Goal: Find specific page/section: Find specific page/section

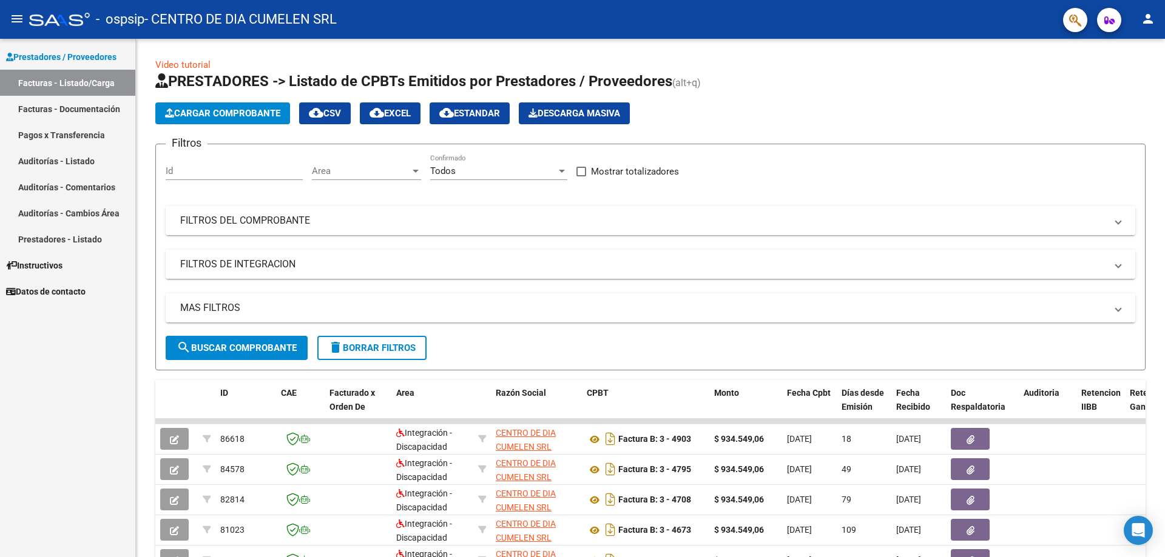
click at [1143, 13] on mat-icon "person" at bounding box center [1147, 19] width 15 height 15
click at [1116, 81] on button "exit_to_app Salir" at bounding box center [1123, 80] width 74 height 29
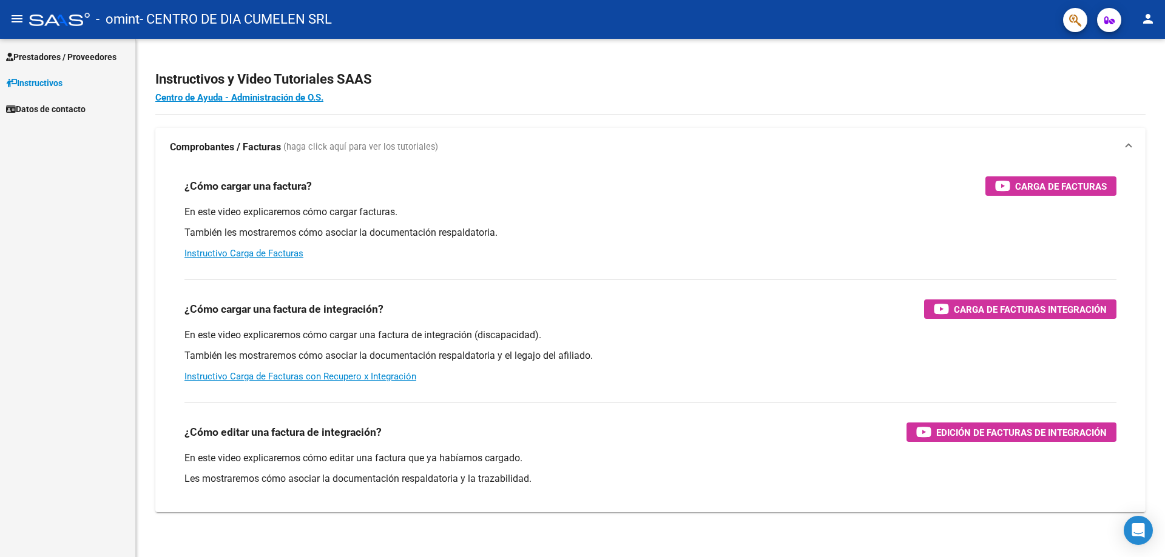
click at [39, 53] on span "Prestadores / Proveedores" at bounding box center [61, 56] width 110 height 13
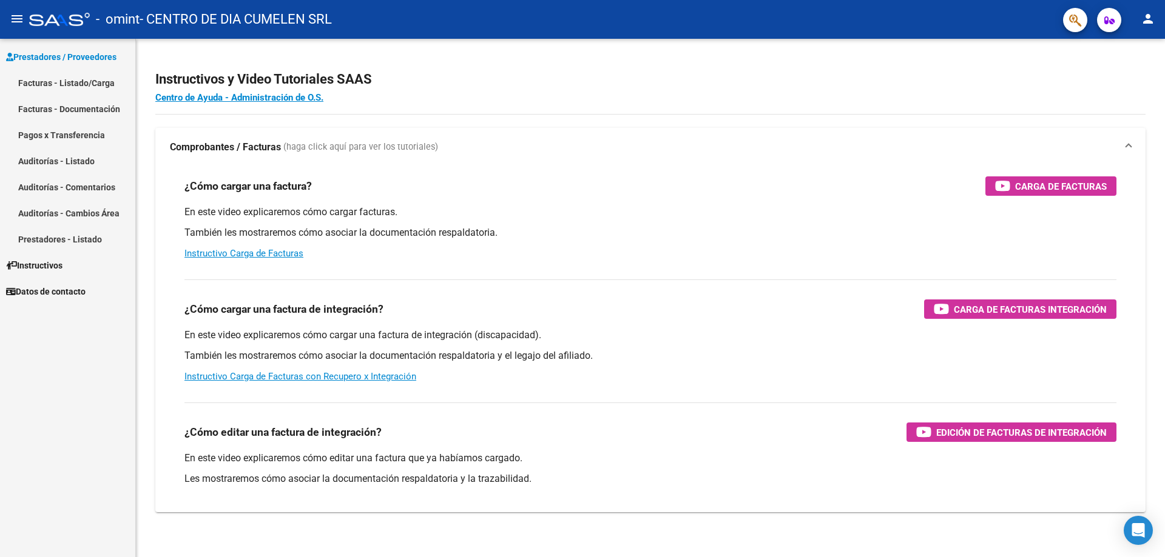
click at [57, 81] on link "Facturas - Listado/Carga" at bounding box center [67, 83] width 135 height 26
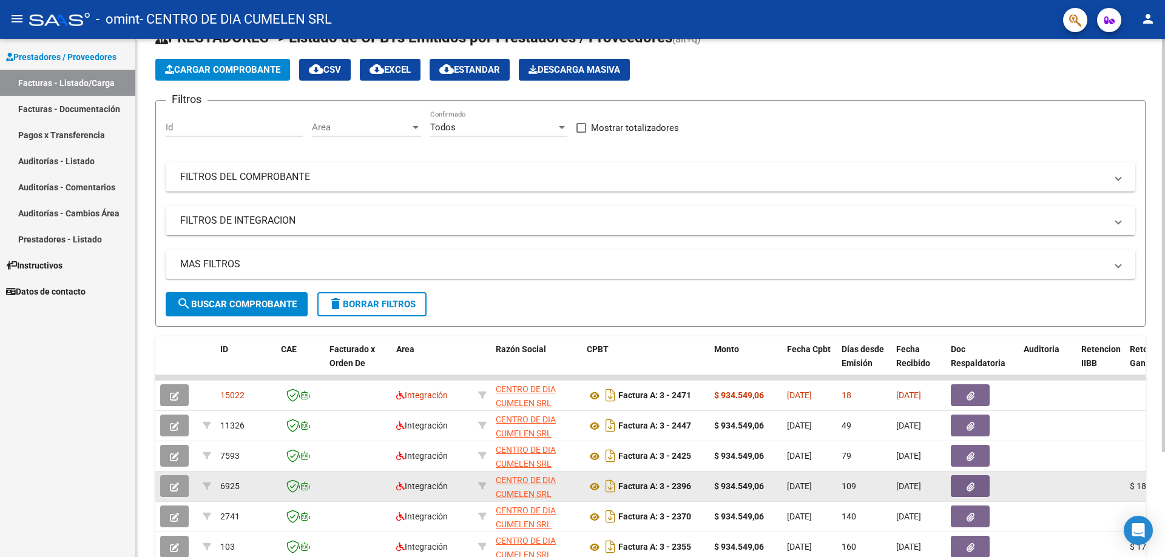
scroll to position [121, 0]
